Goal: Task Accomplishment & Management: Manage account settings

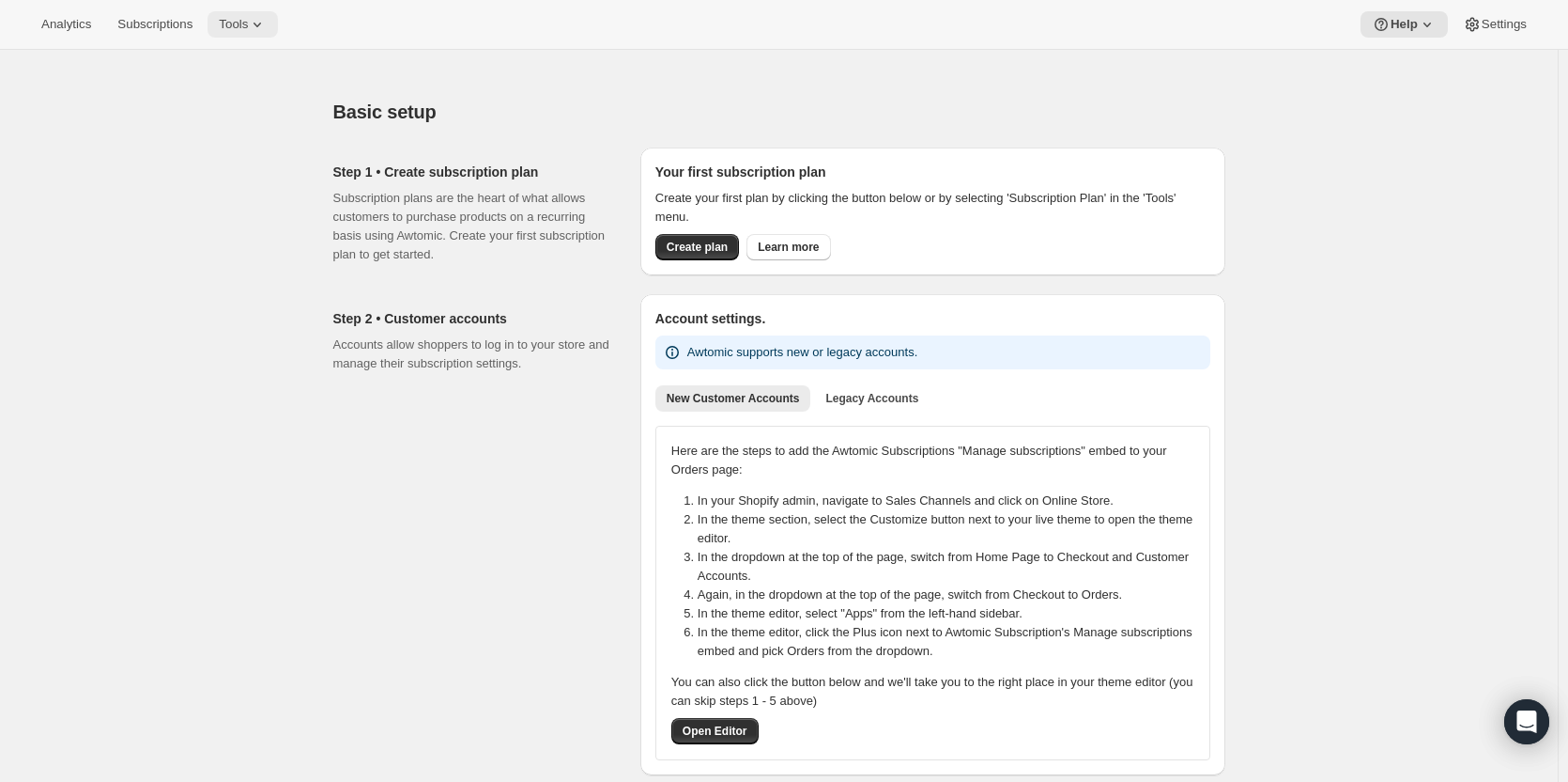
click at [255, 21] on icon at bounding box center [257, 25] width 19 height 19
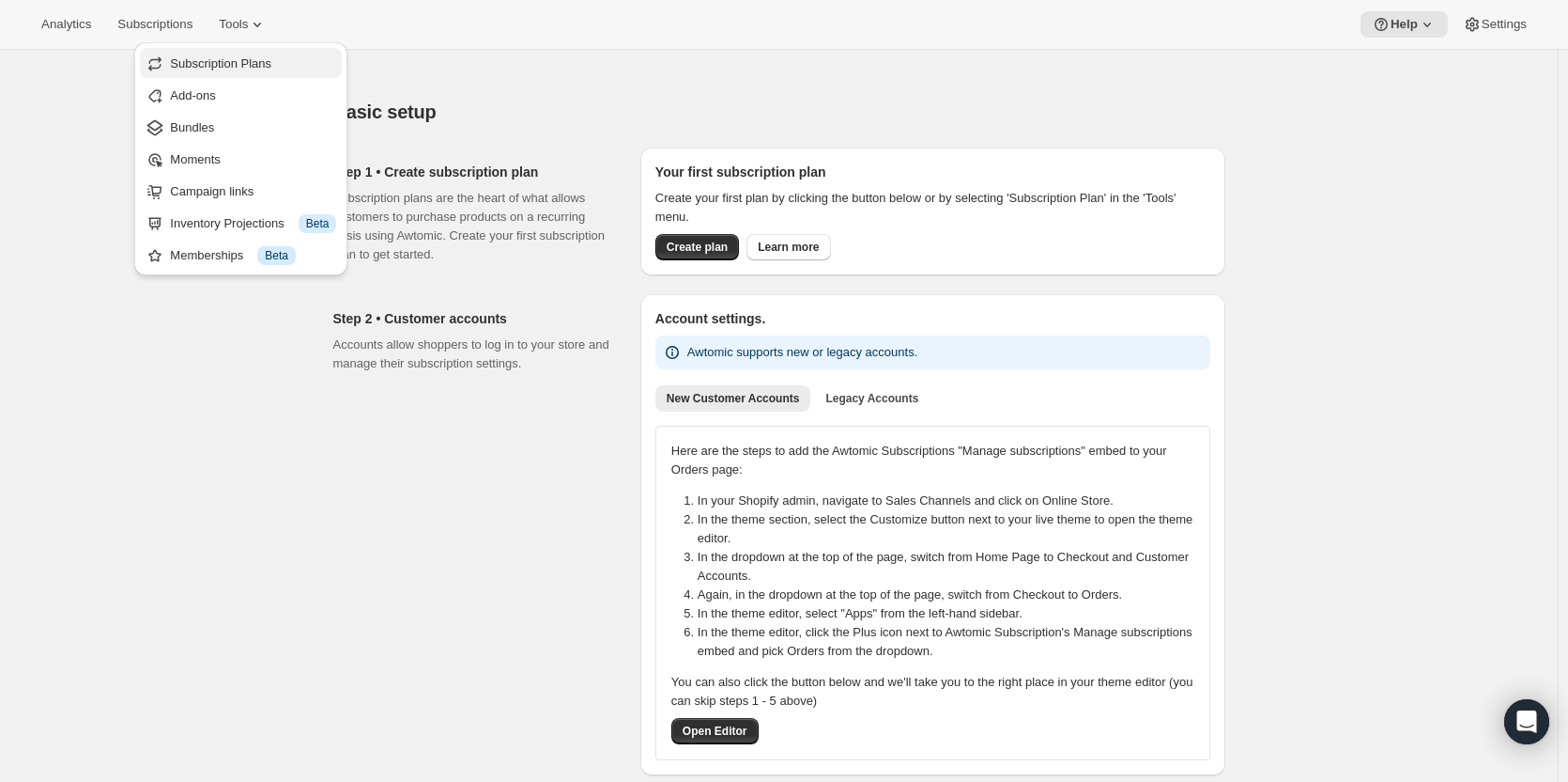
click at [253, 59] on span "Subscription Plans" at bounding box center [220, 63] width 101 height 14
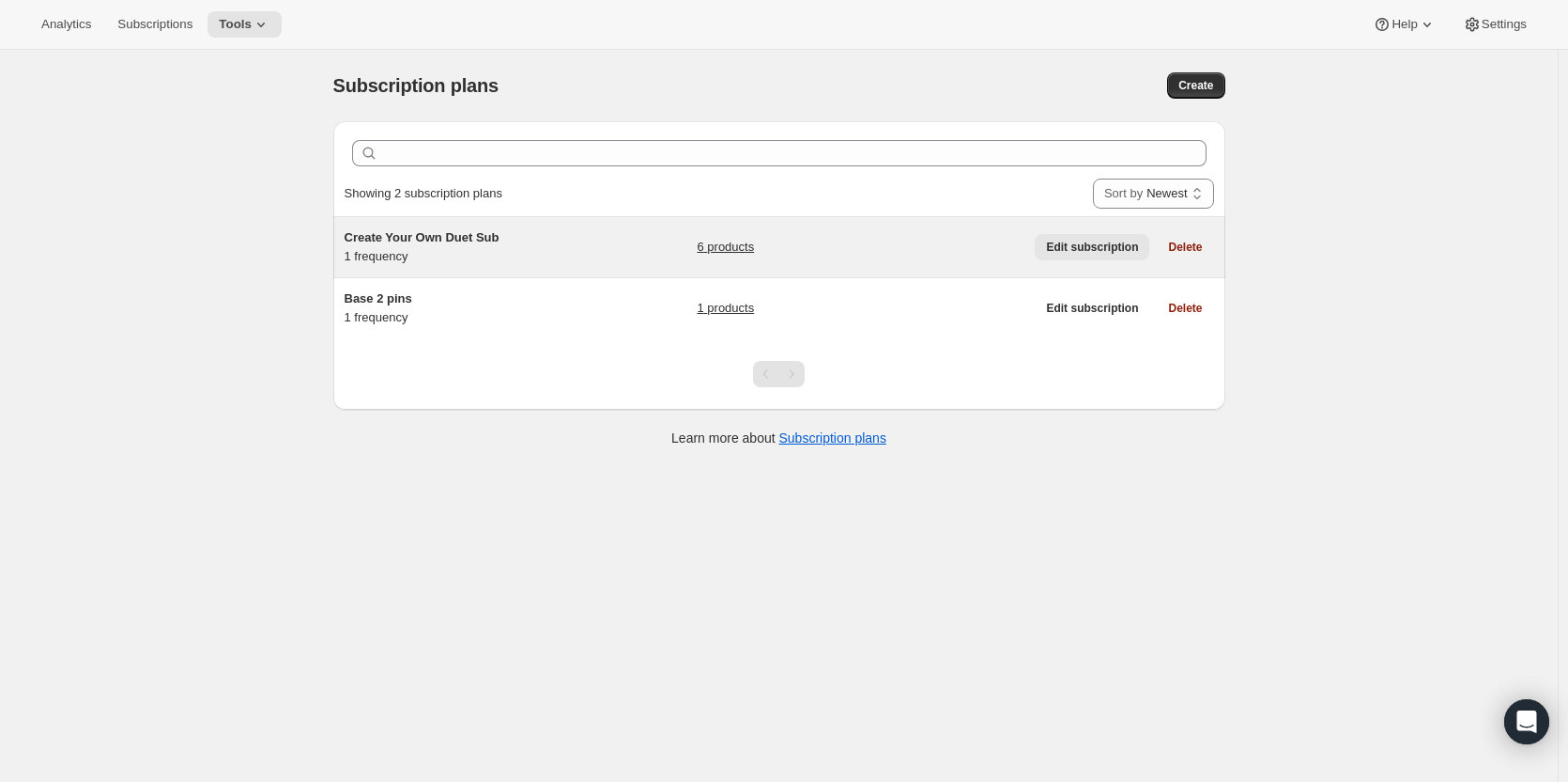
click at [1076, 245] on span "Edit subscription" at bounding box center [1091, 247] width 92 height 15
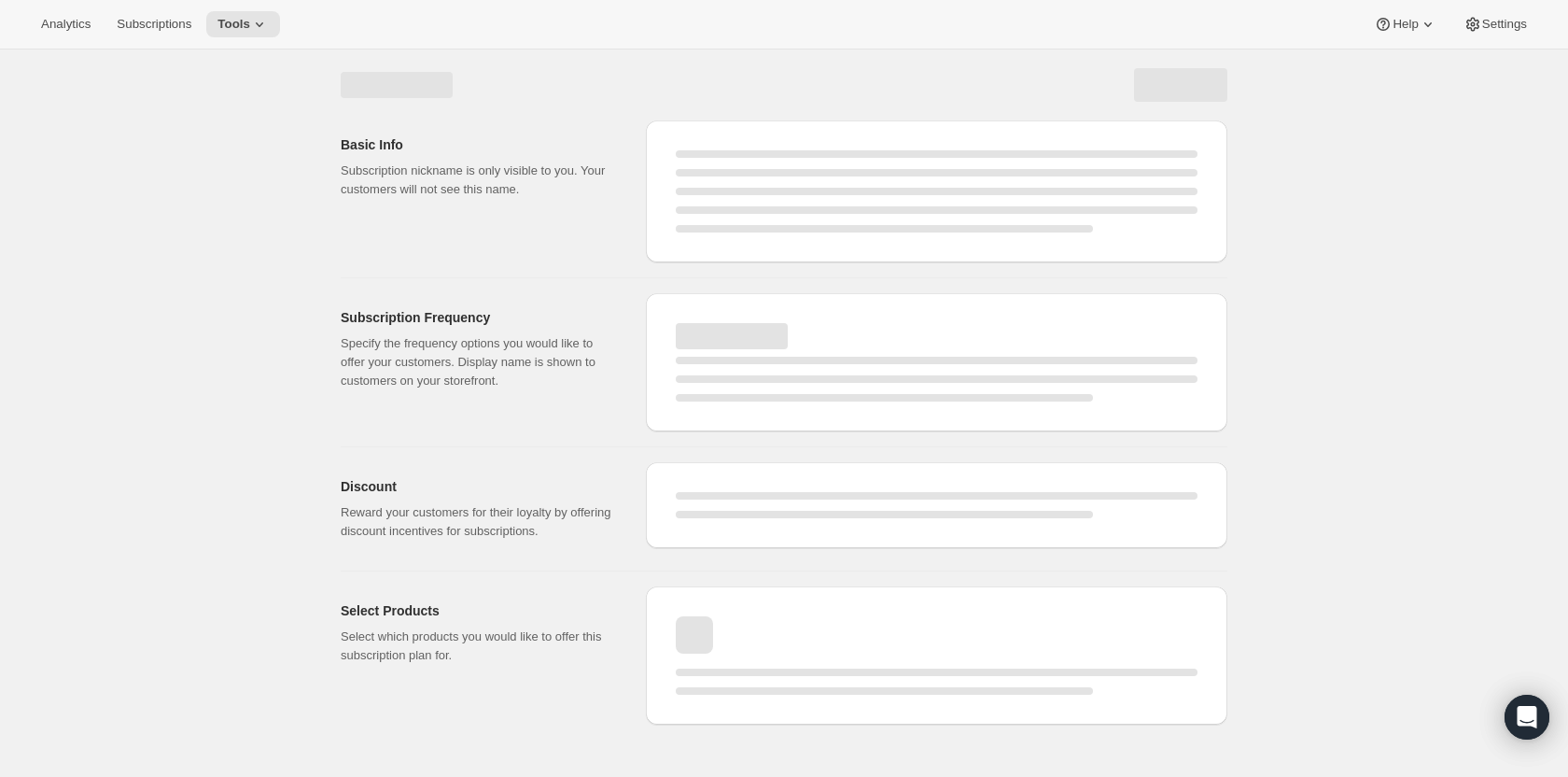
select select "WEEK"
select select "MONTH"
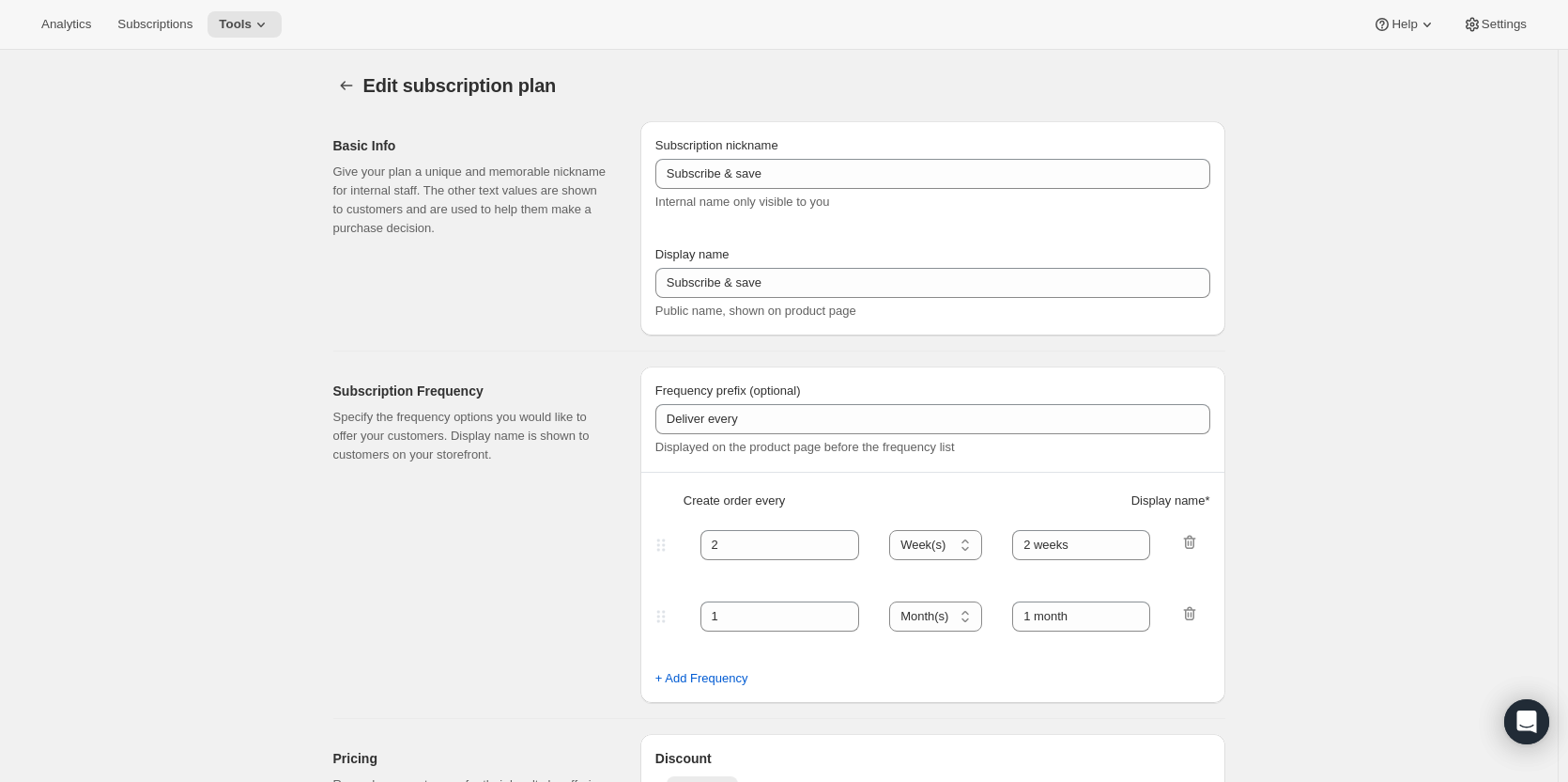
type input "Create Your Own Duet Sub"
type input "Create Your Own Duet Subscription"
type input "Your choice of 2 pins + 1 sticker with delivery every"
type input "1"
select select "MONTH"
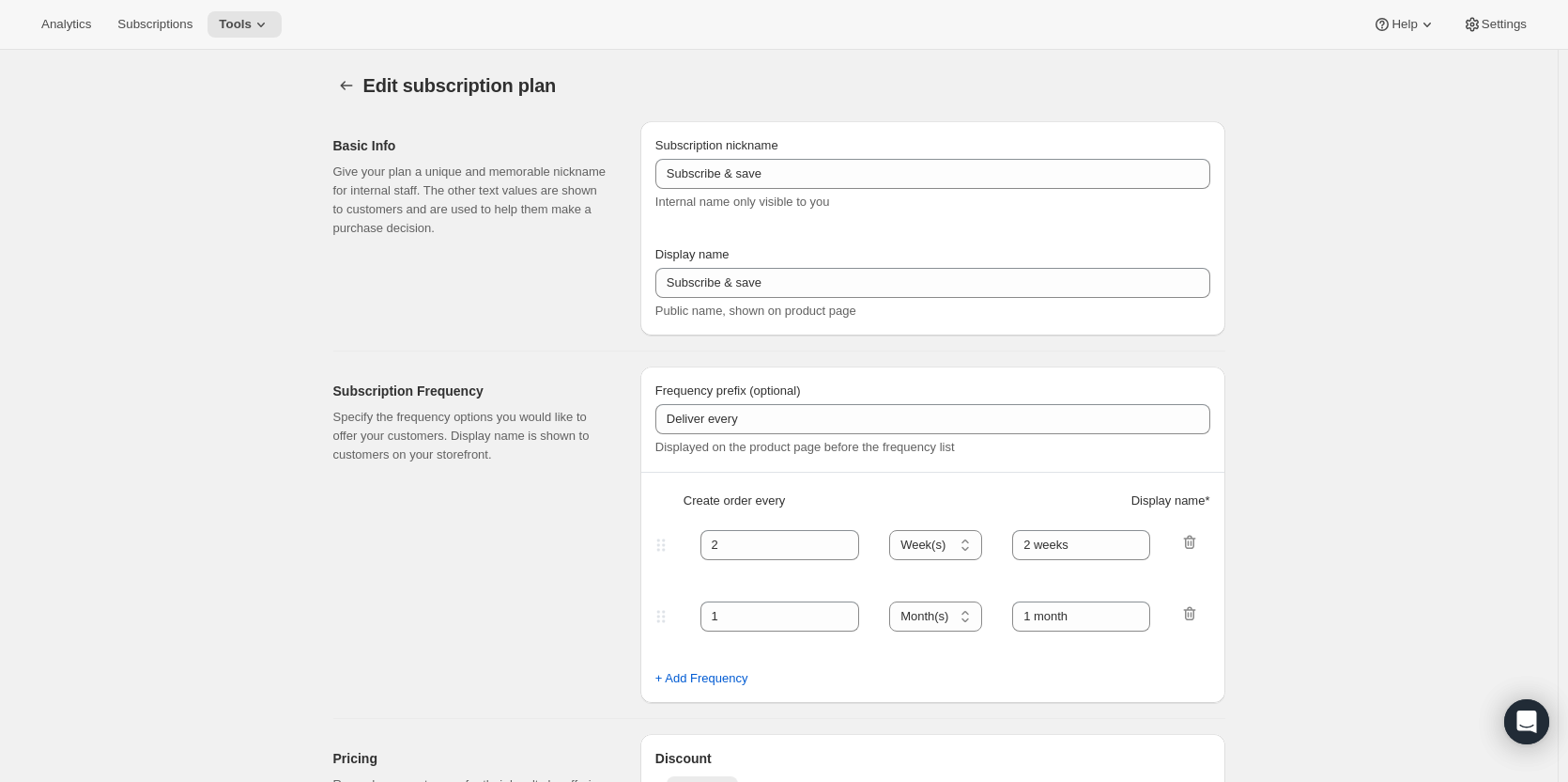
type input "1 month"
type input "10.0"
select select "FIXED_AMOUNT"
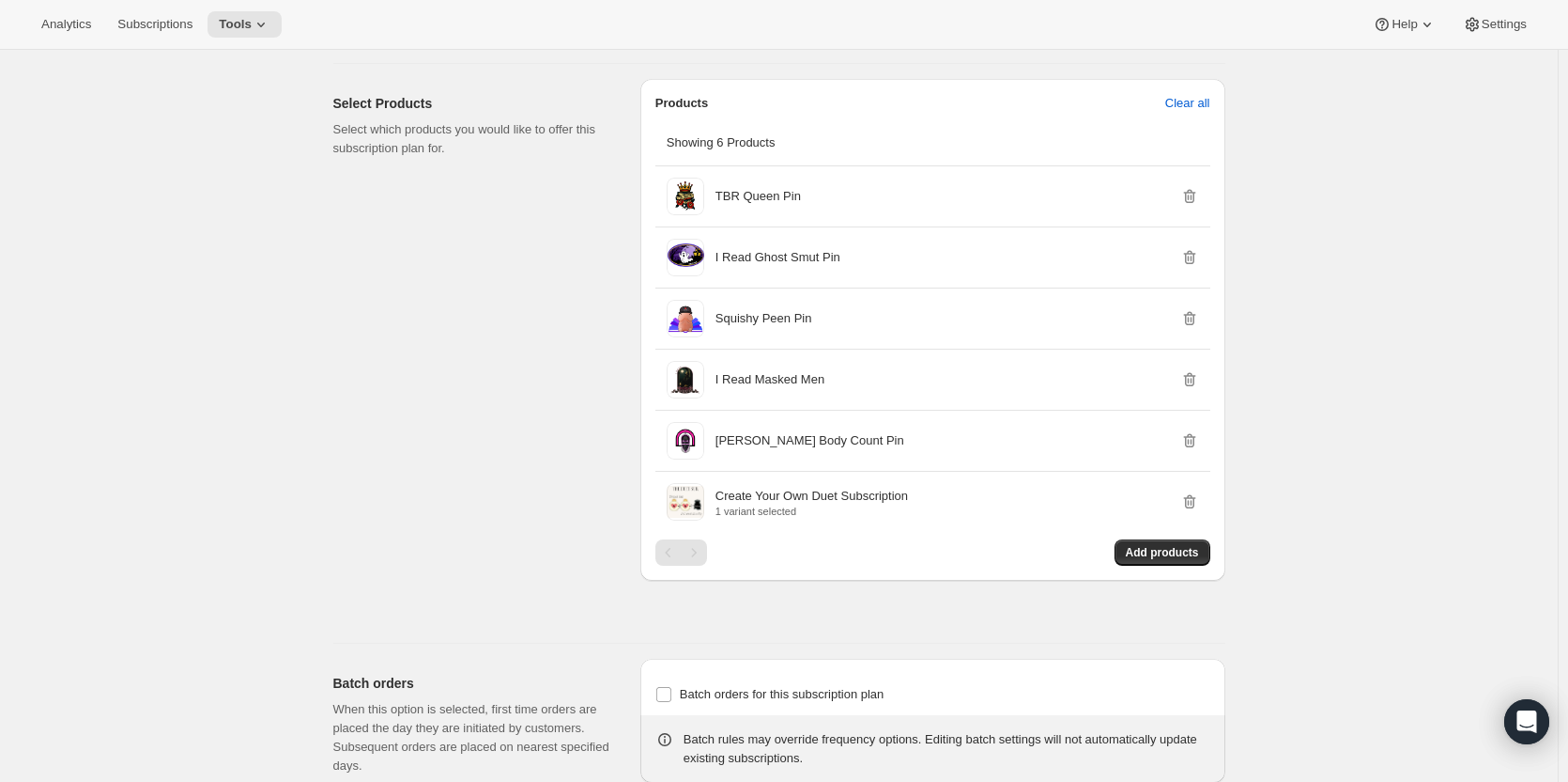
scroll to position [1053, 0]
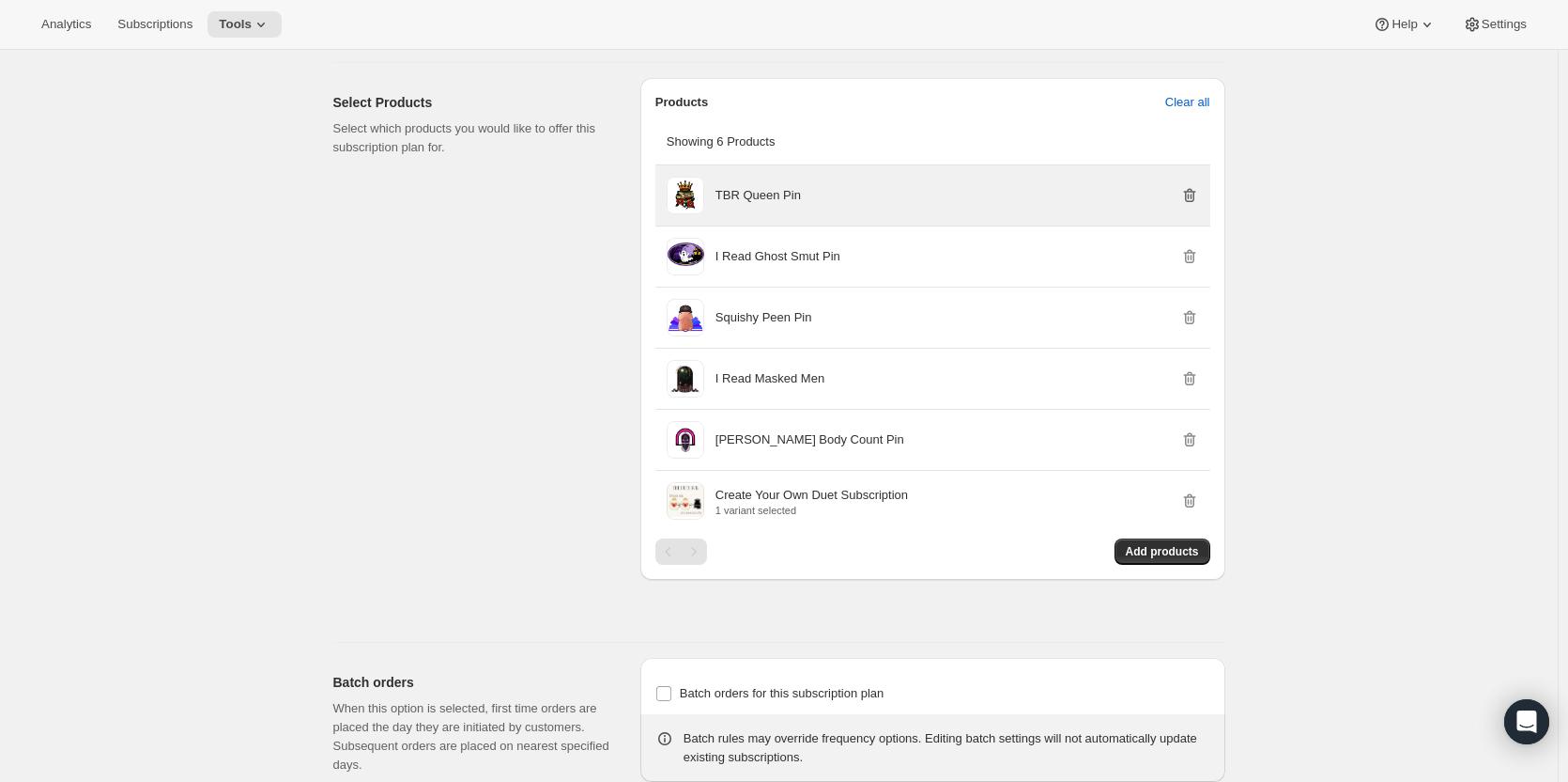
click at [1191, 195] on icon "button" at bounding box center [1190, 196] width 2 height 6
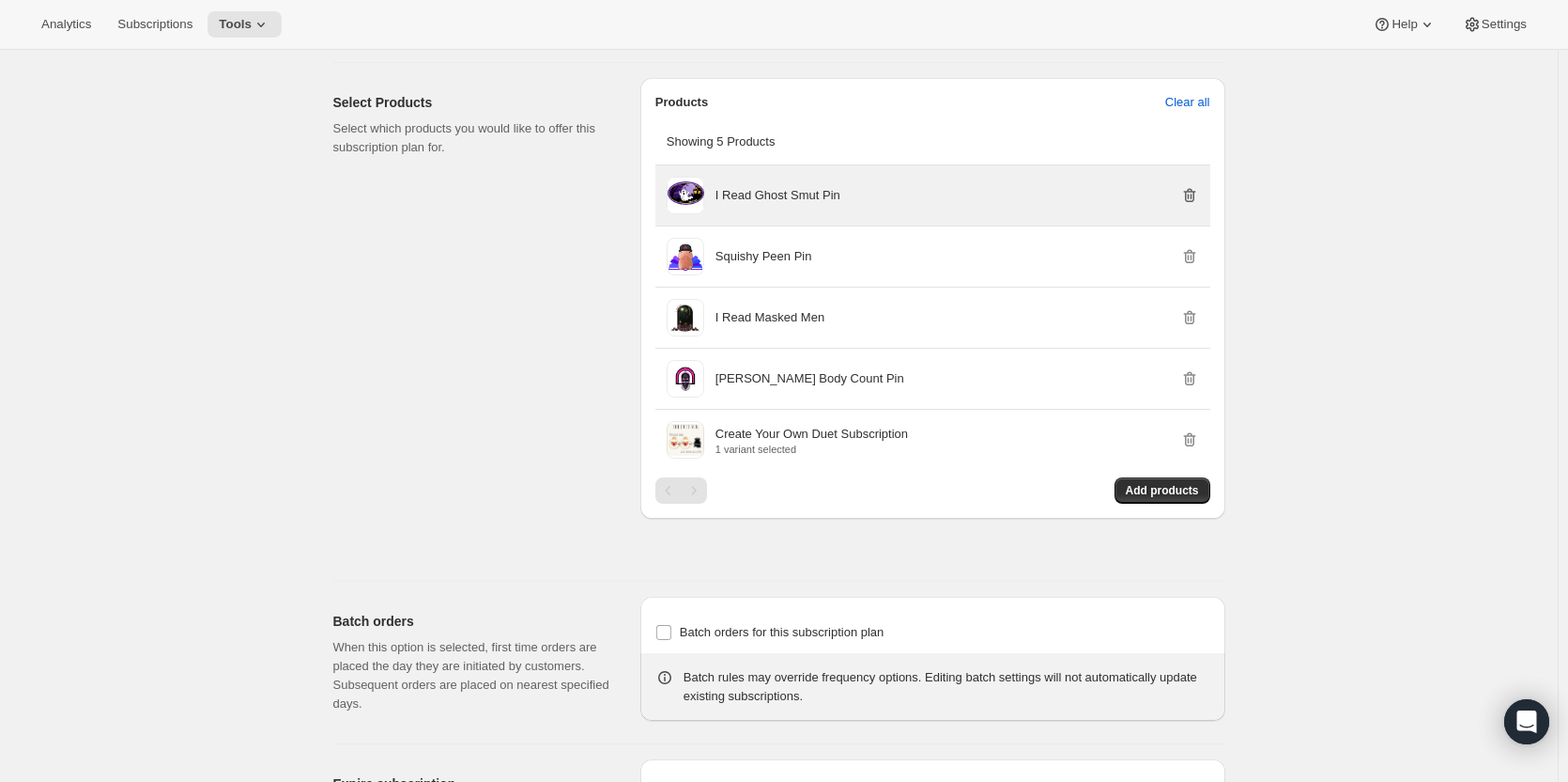
click at [1191, 195] on icon "button" at bounding box center [1190, 196] width 2 height 6
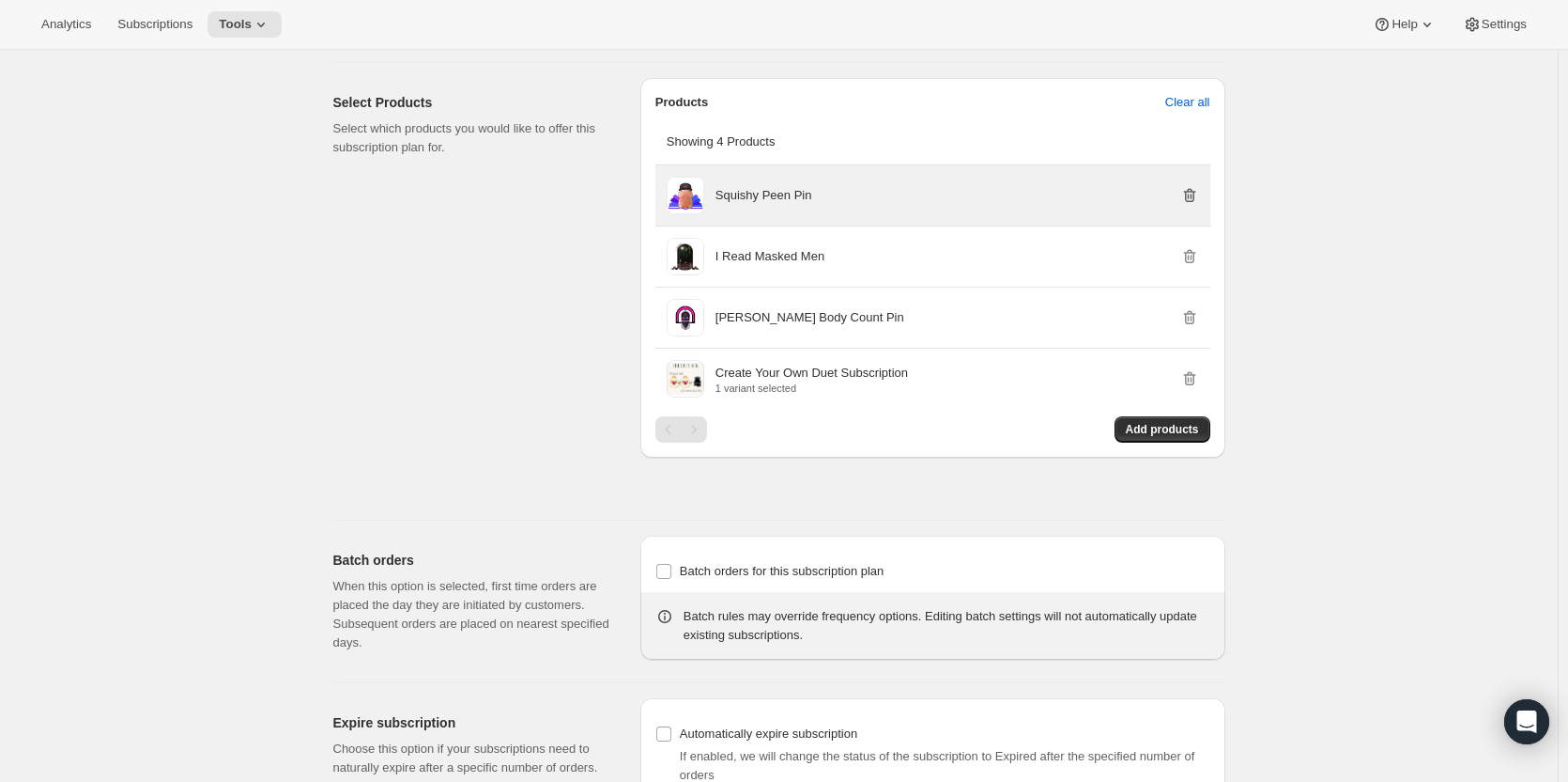
click at [1191, 195] on icon "button" at bounding box center [1190, 196] width 2 height 6
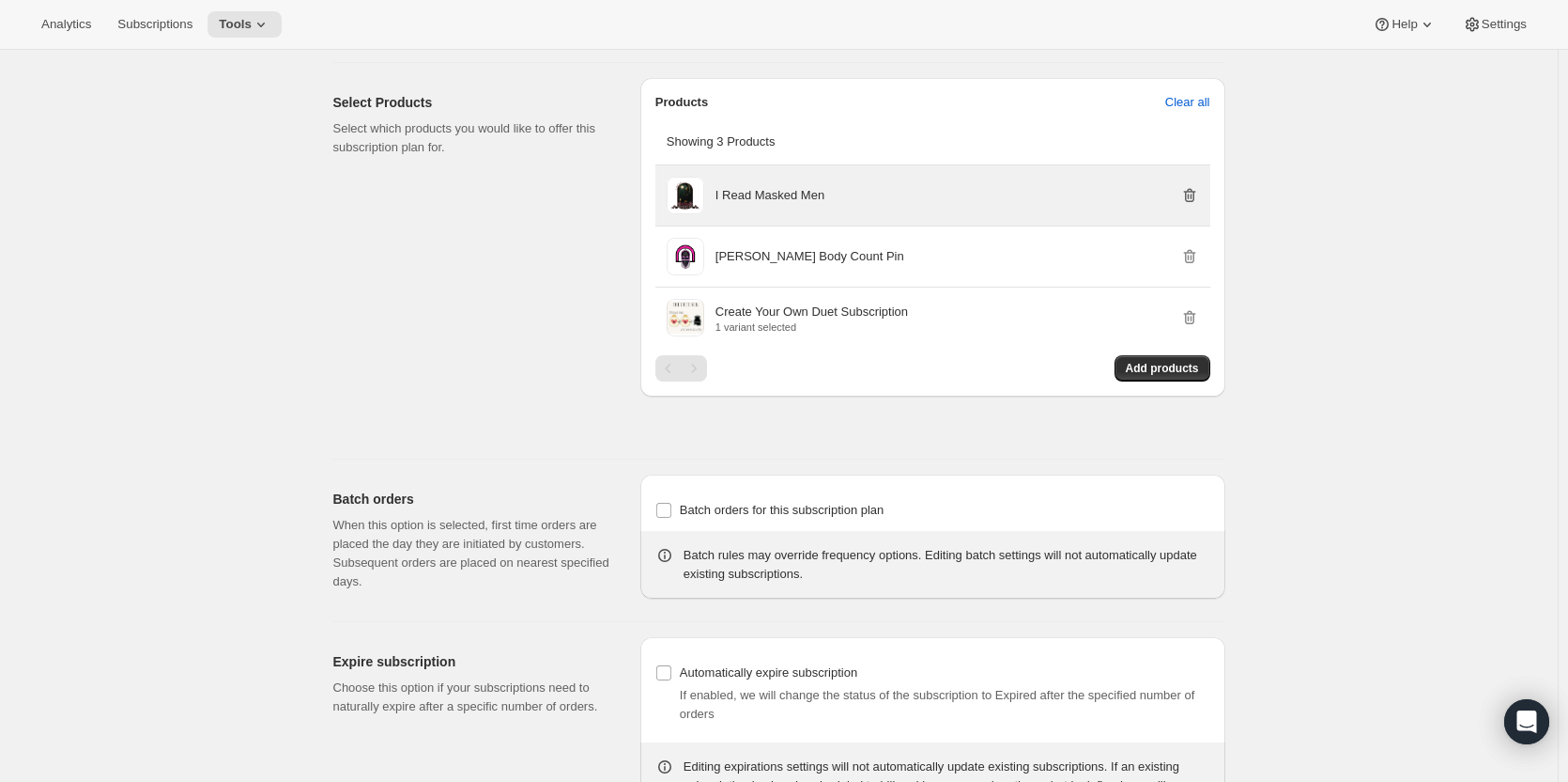
click at [1191, 195] on icon "button" at bounding box center [1190, 196] width 2 height 6
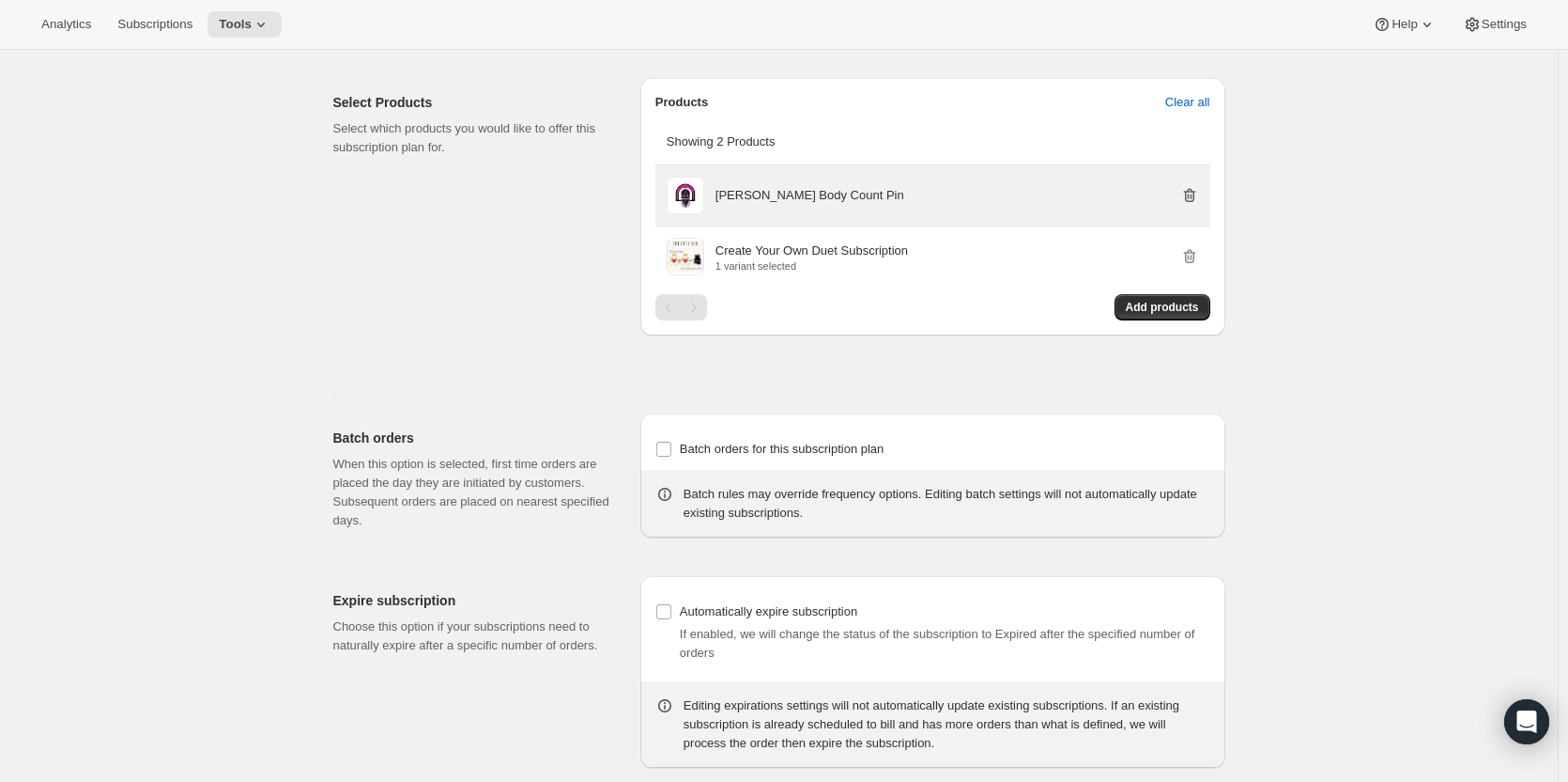
click at [1191, 195] on icon "button" at bounding box center [1190, 196] width 2 height 6
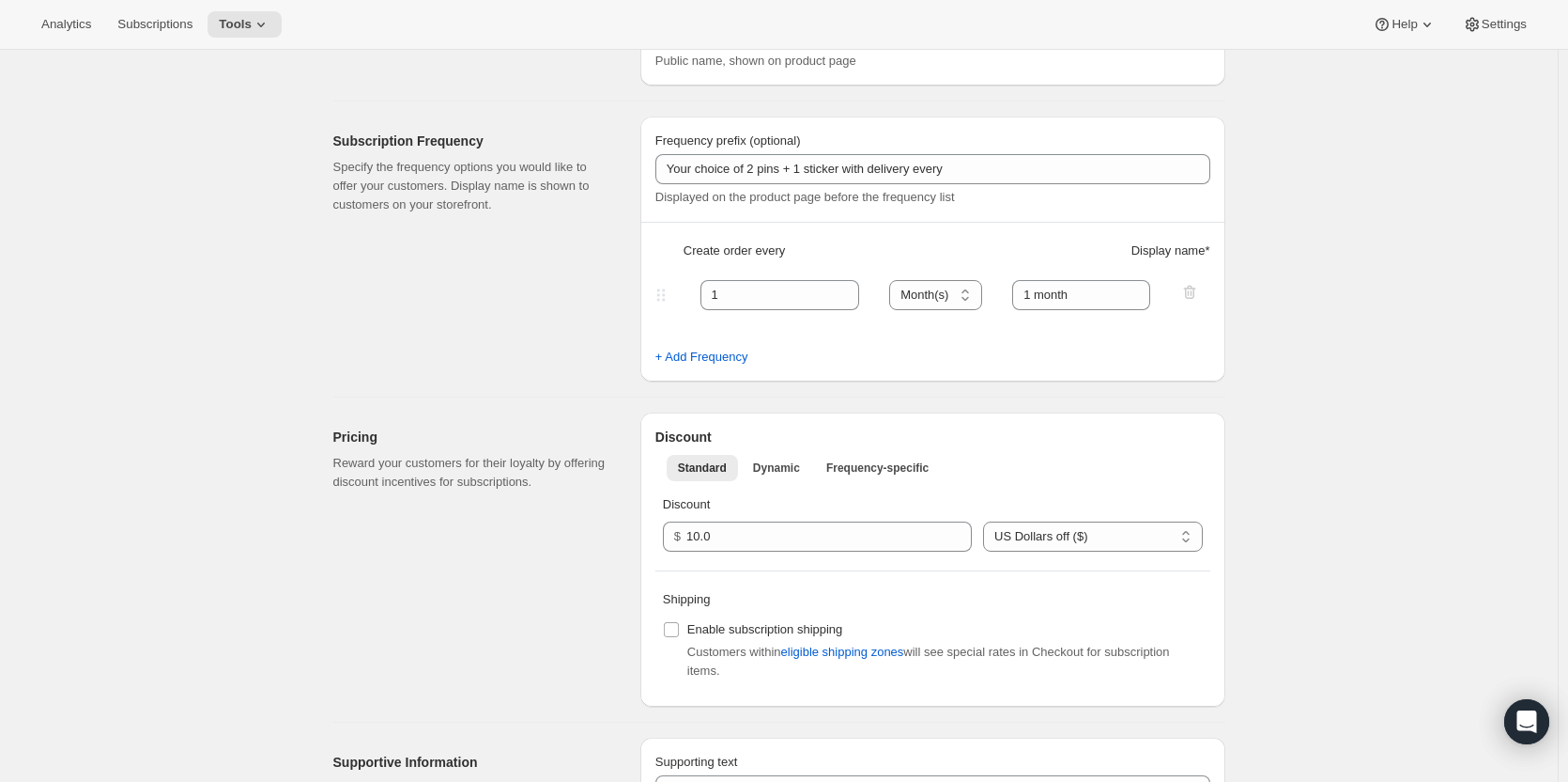
scroll to position [0, 0]
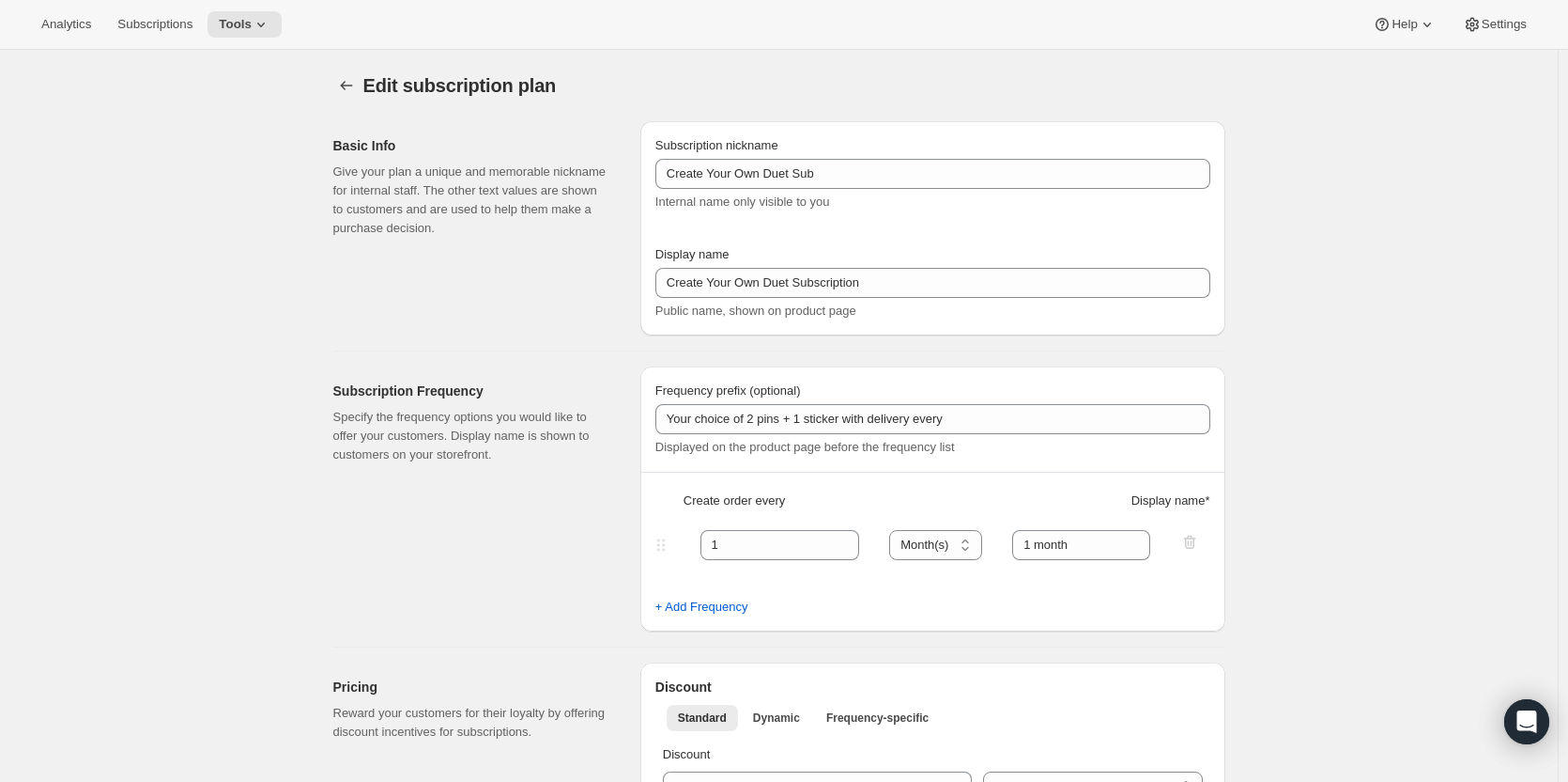
click at [355, 80] on icon "Subscription plans" at bounding box center [346, 85] width 19 height 19
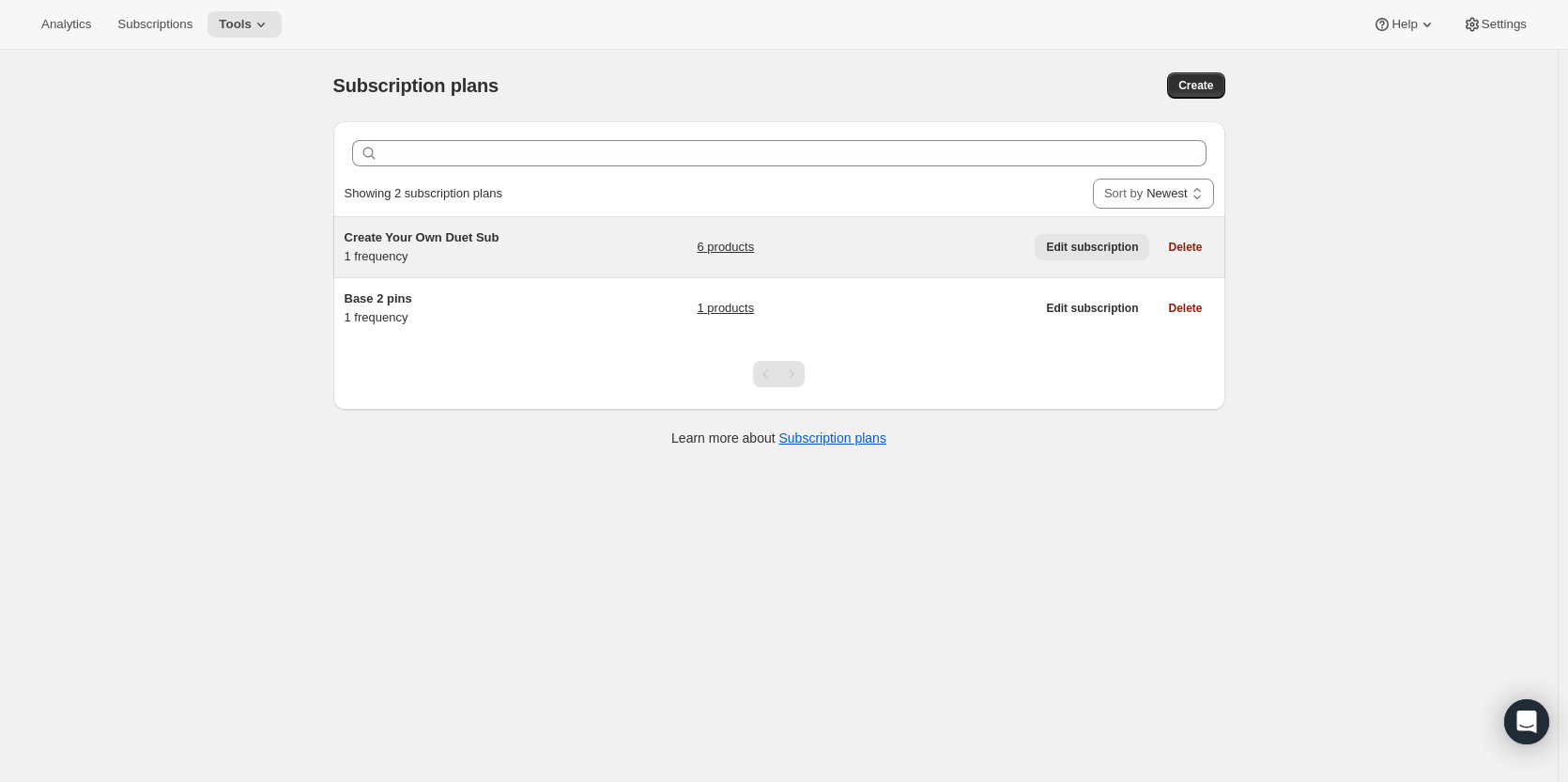
click at [1106, 244] on span "Edit subscription" at bounding box center [1091, 247] width 92 height 15
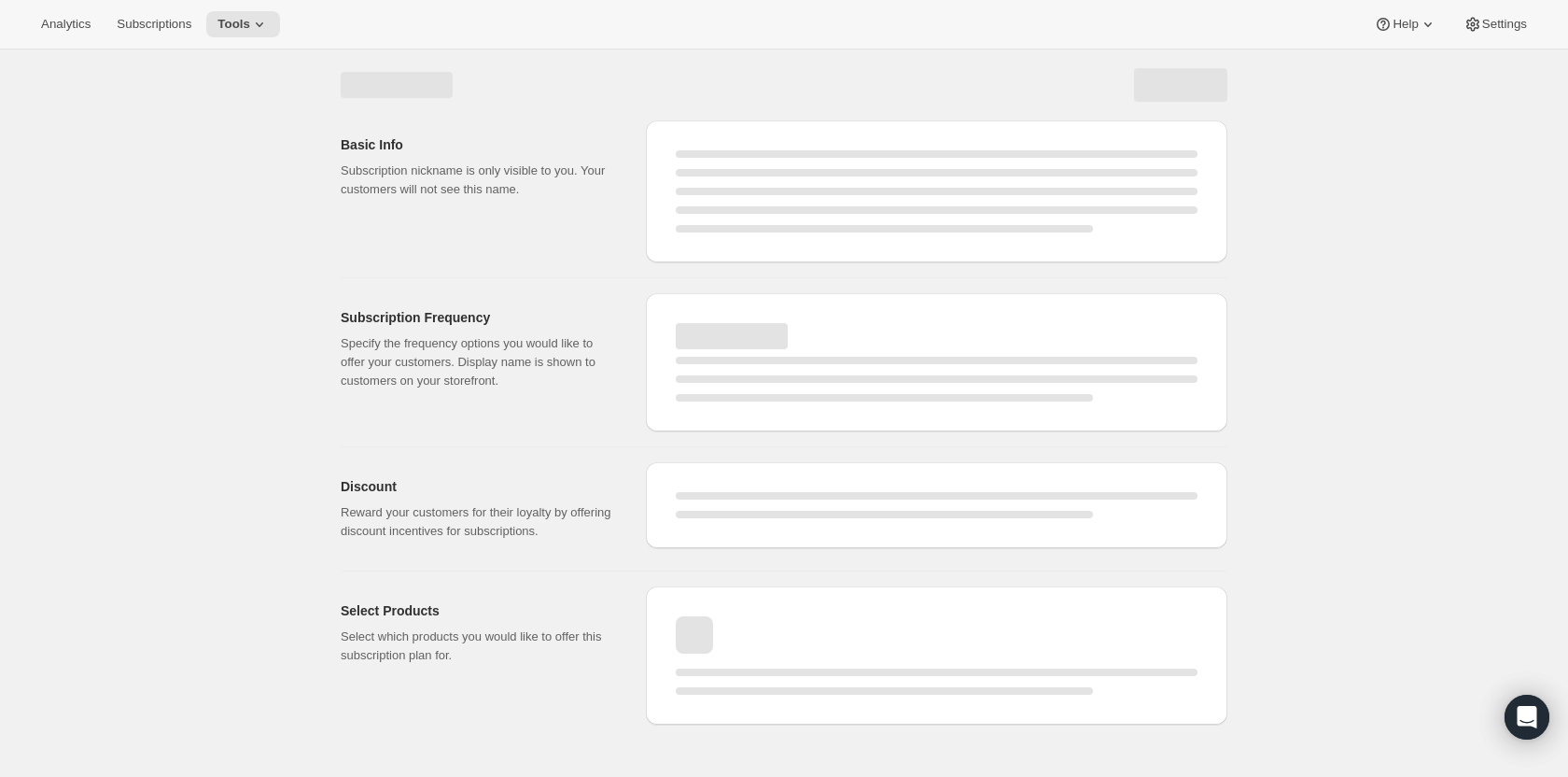
select select "WEEK"
select select "MONTH"
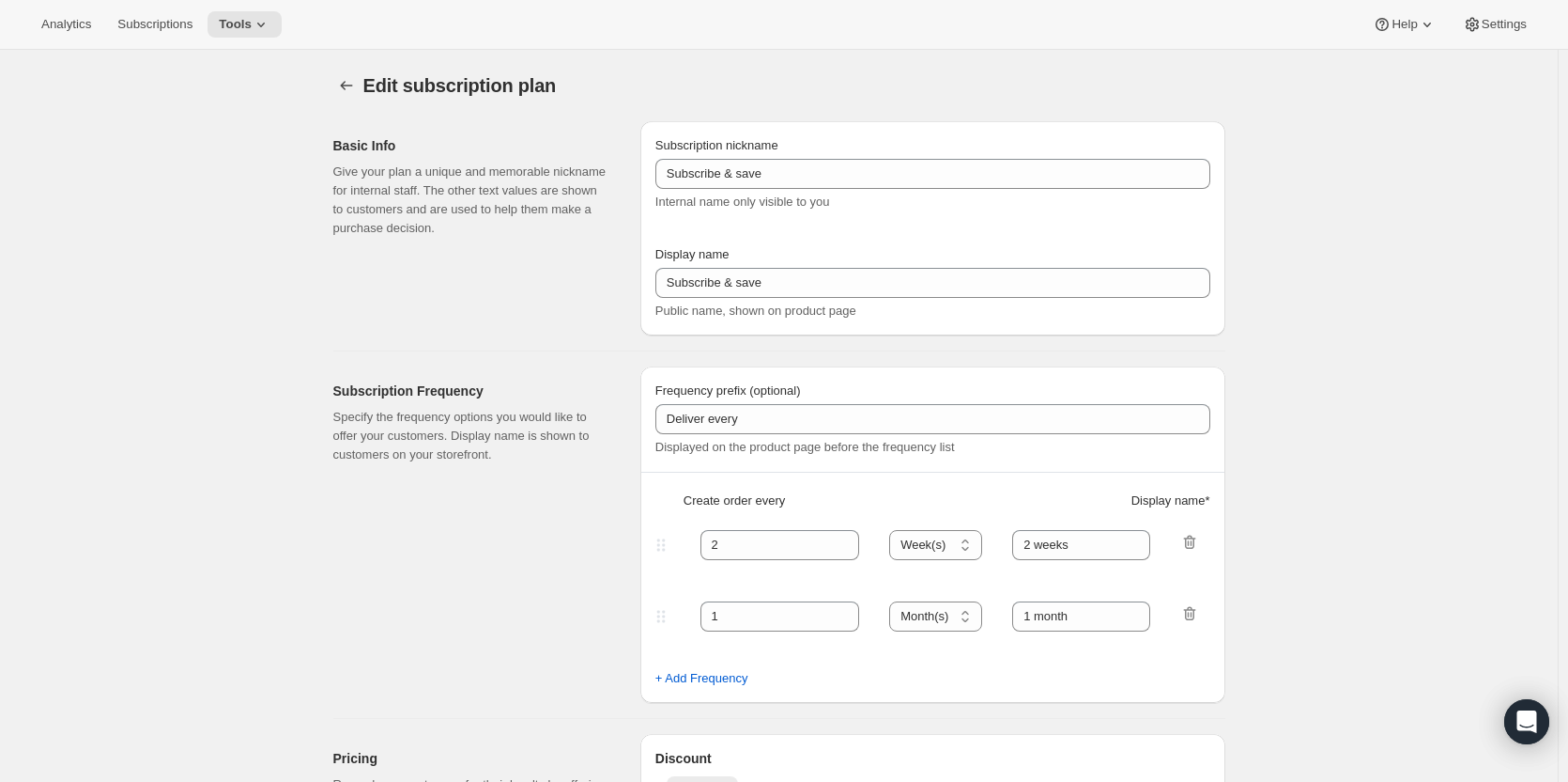
type input "Create Your Own Duet Sub"
type input "Create Your Own Duet Subscription"
type input "Your choice of 2 pins + 1 sticker with delivery every"
type input "1"
select select "MONTH"
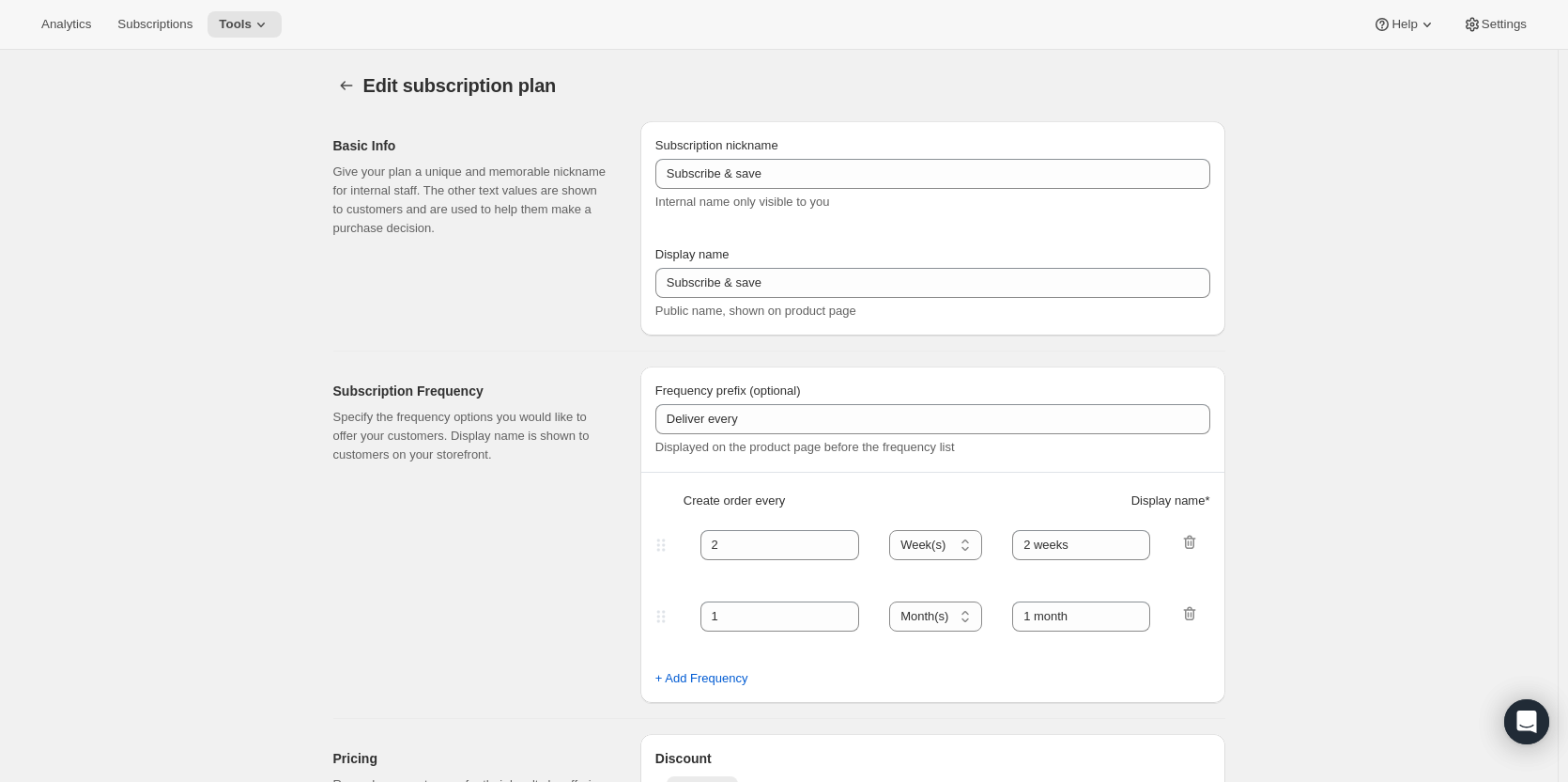
type input "1 month"
type input "10.0"
select select "FIXED_AMOUNT"
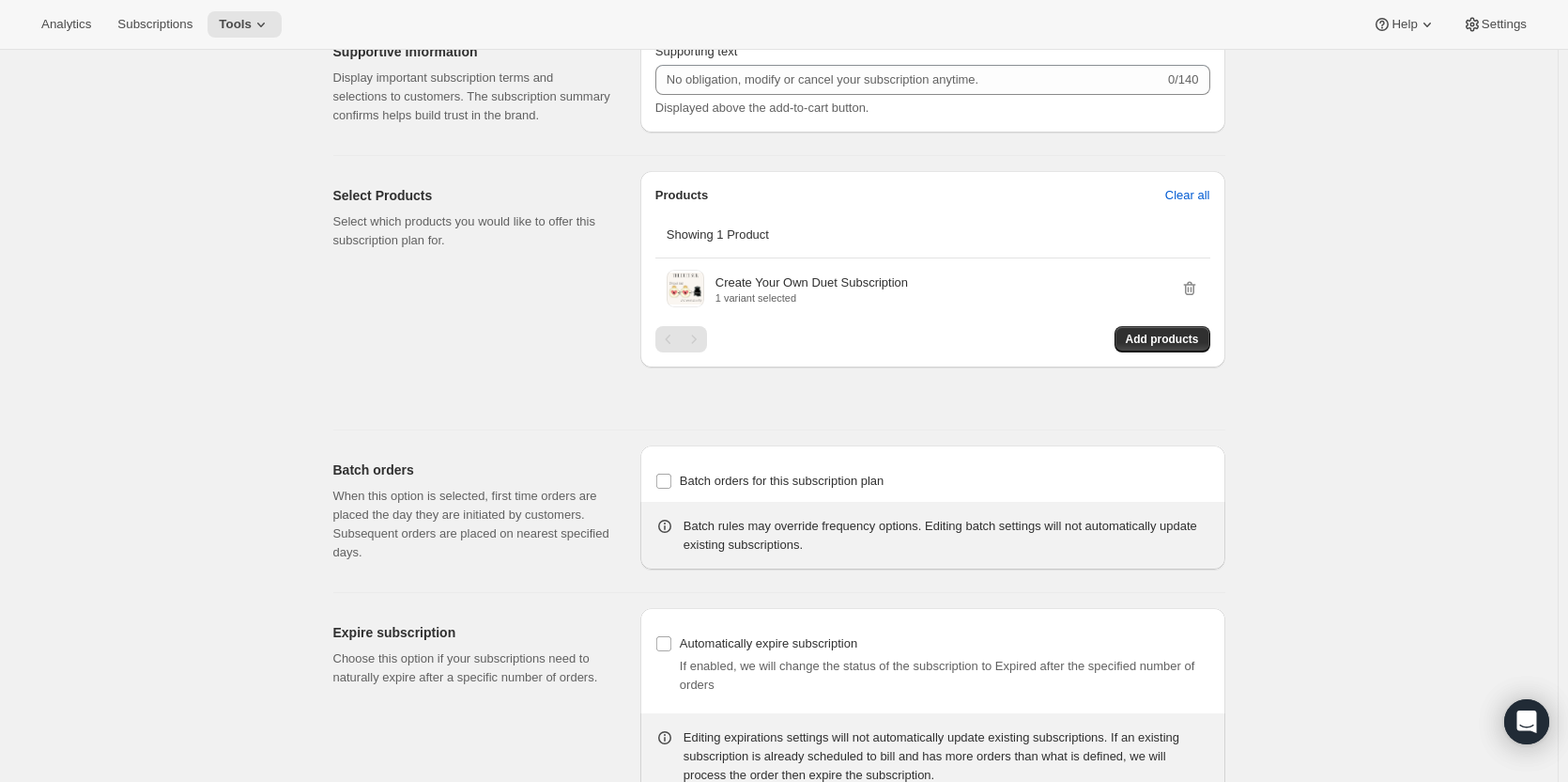
scroll to position [1035, 0]
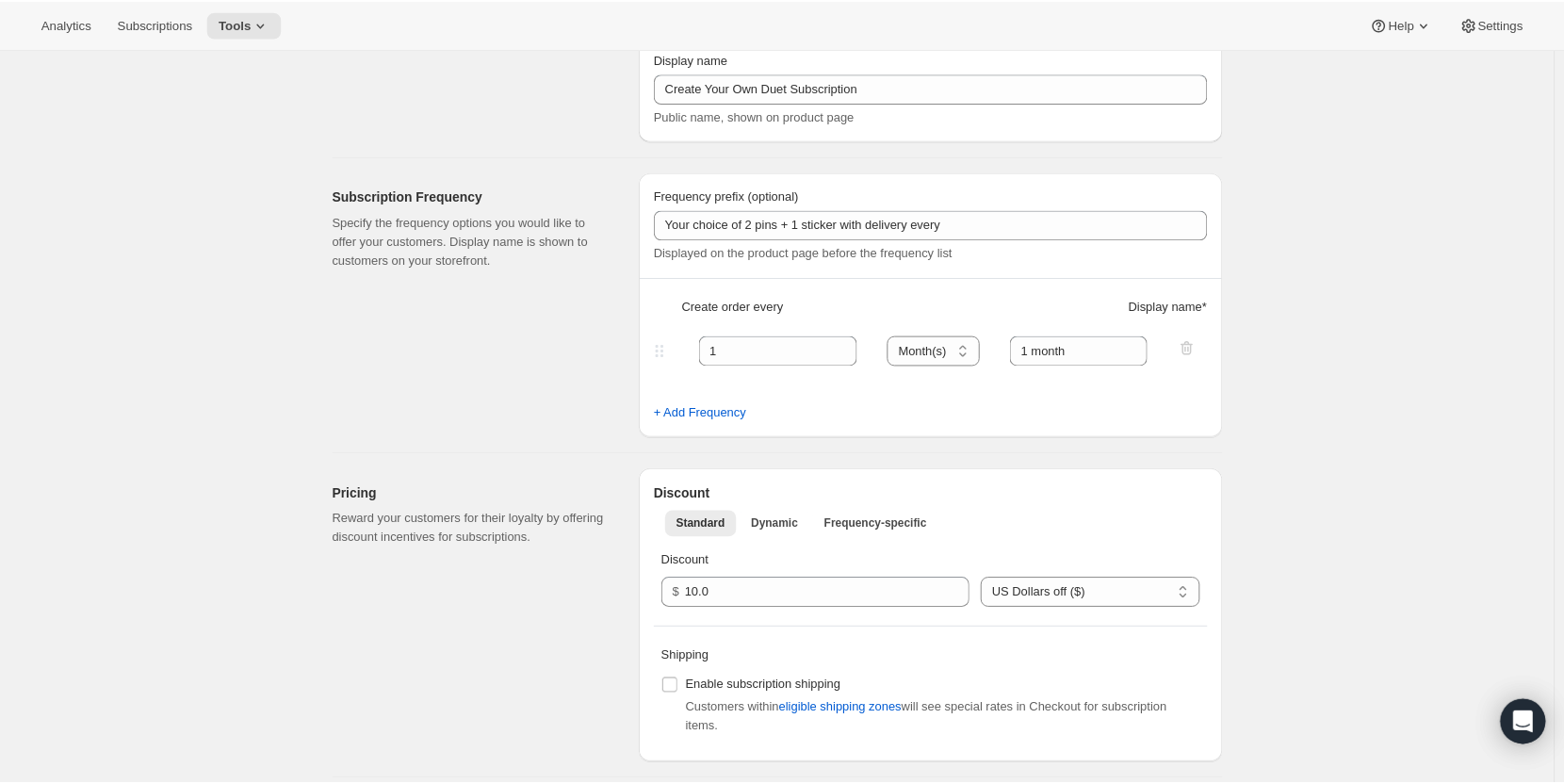
scroll to position [0, 0]
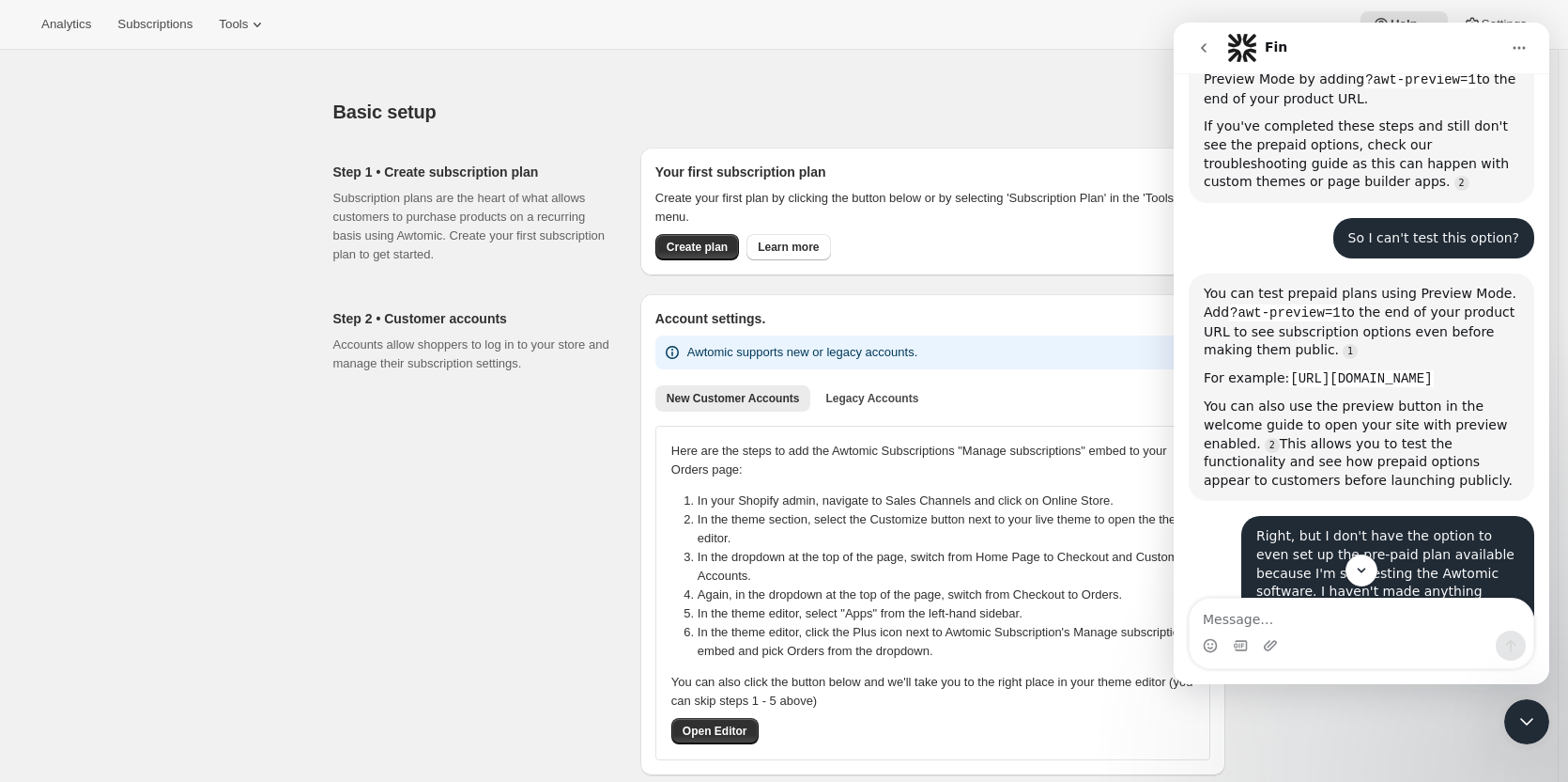
scroll to position [1438, 0]
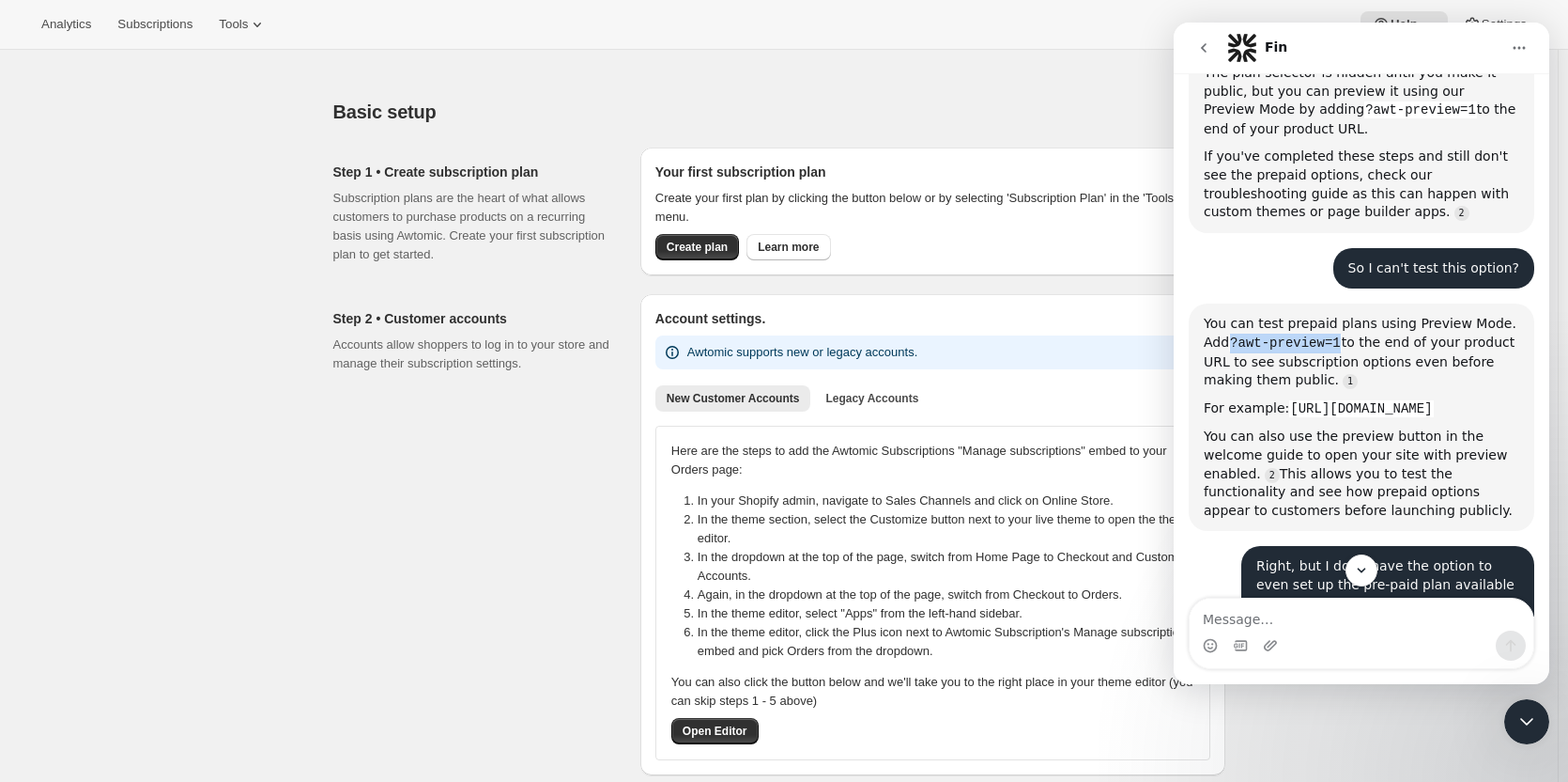
drag, startPoint x: 1313, startPoint y: 231, endPoint x: 1206, endPoint y: 225, distance: 107.2
click at [1229, 334] on code "?awt-preview=1" at bounding box center [1285, 343] width 113 height 17
copy code "?awt-preview=1"
